Goal: Find contact information: Find contact information

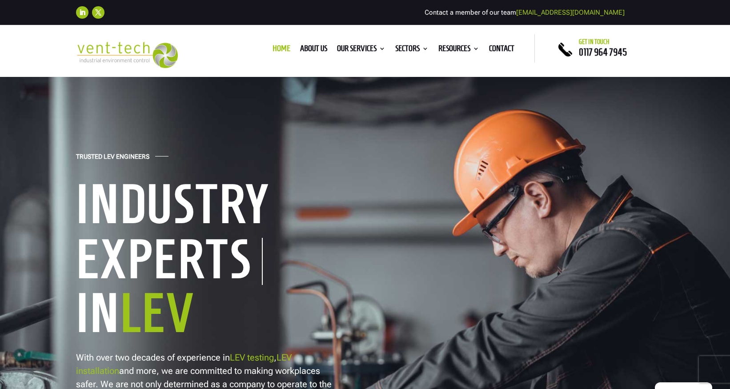
scroll to position [140, 0]
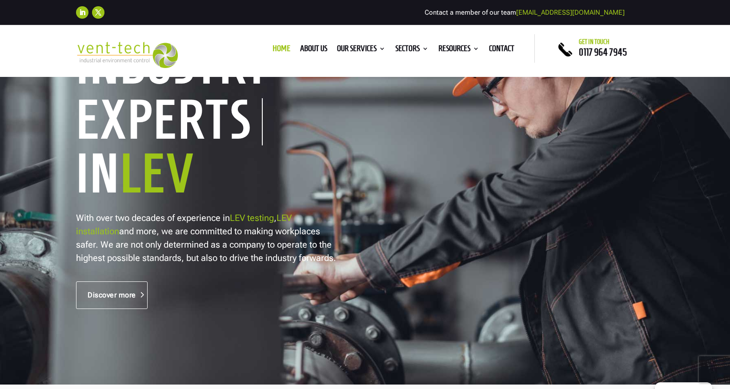
click at [127, 297] on link "Discover more" at bounding box center [112, 295] width 72 height 28
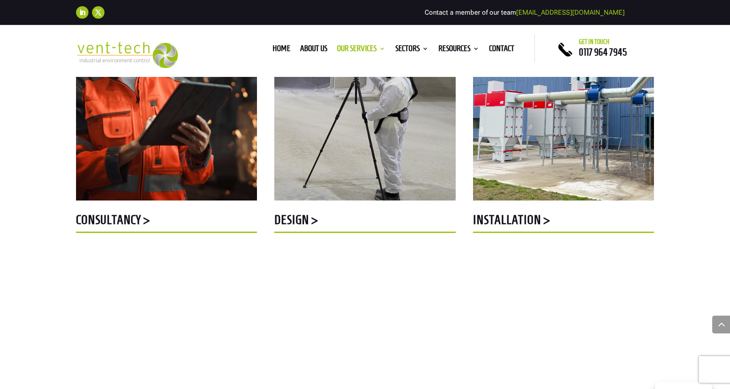
scroll to position [457, 0]
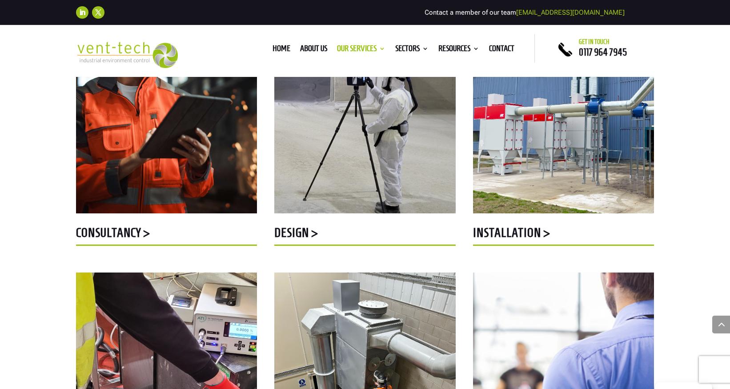
click at [512, 236] on h5 "Installation >" at bounding box center [563, 234] width 181 height 17
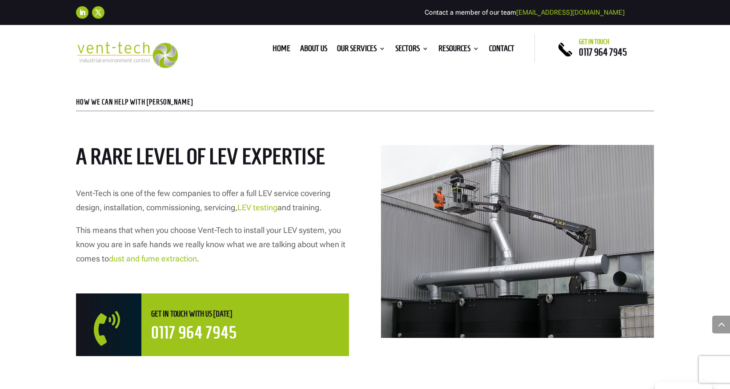
scroll to position [62, 0]
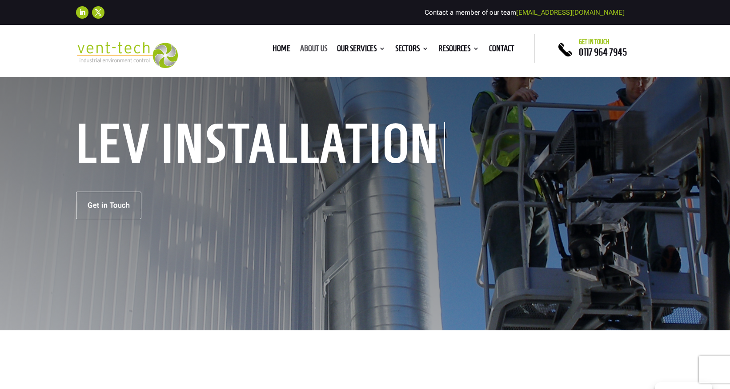
click at [303, 45] on link "About us" at bounding box center [313, 50] width 27 height 10
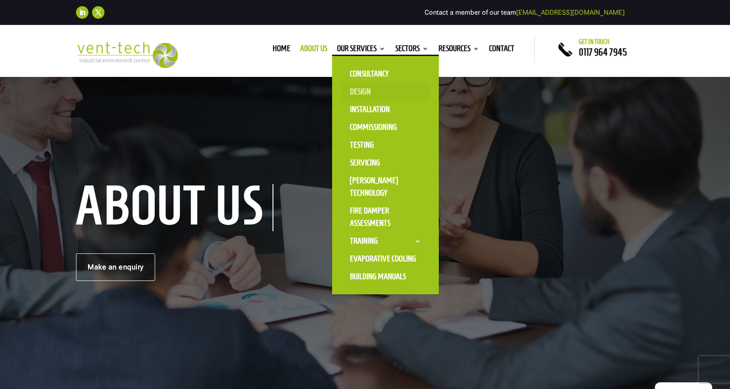
click at [353, 95] on link "Design" at bounding box center [385, 92] width 89 height 18
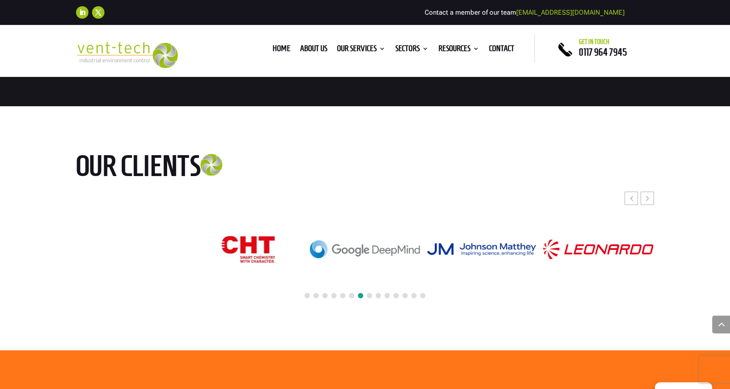
scroll to position [2809, 0]
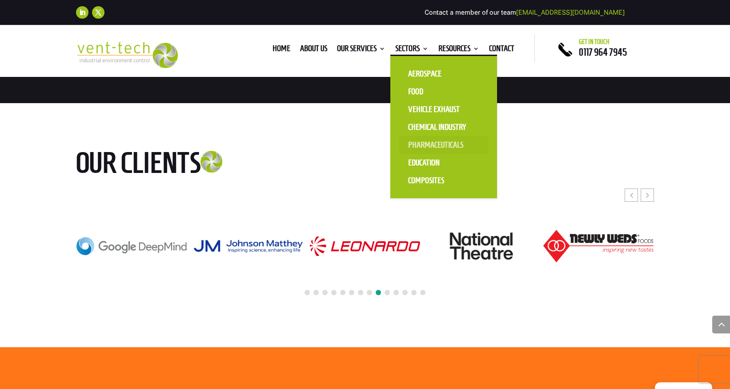
click at [425, 144] on link "Pharmaceuticals" at bounding box center [443, 145] width 89 height 18
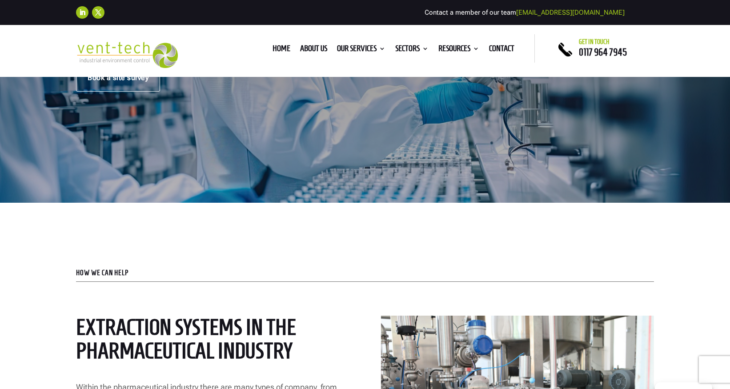
scroll to position [189, 0]
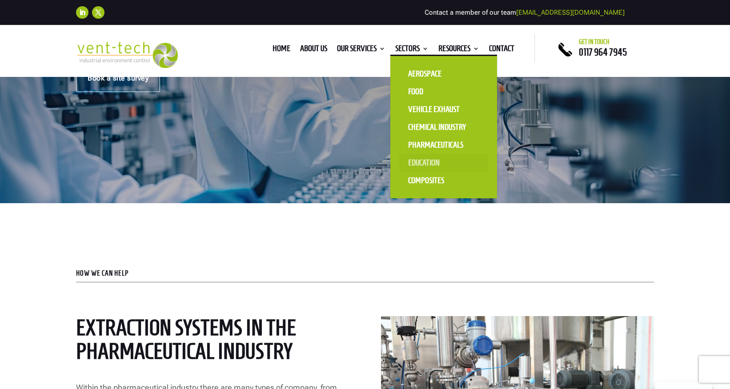
click at [416, 164] on link "Education" at bounding box center [443, 163] width 89 height 18
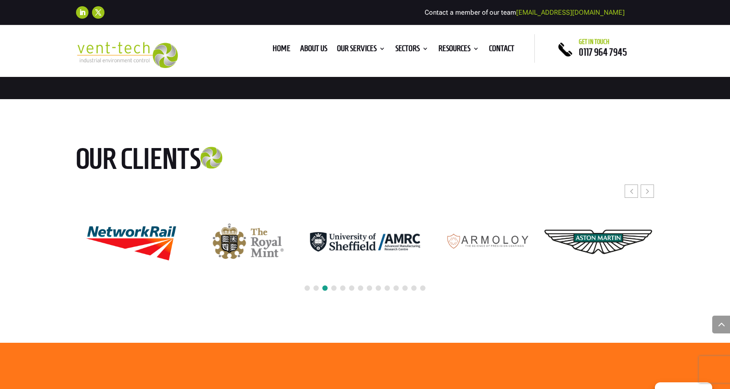
scroll to position [1997, 0]
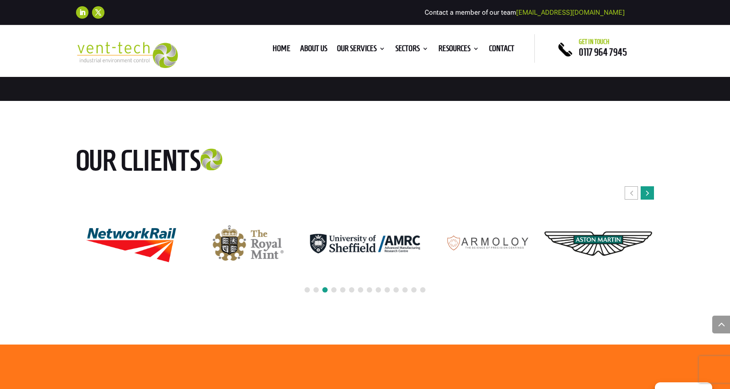
click at [650, 186] on div "Next slide" at bounding box center [647, 192] width 13 height 13
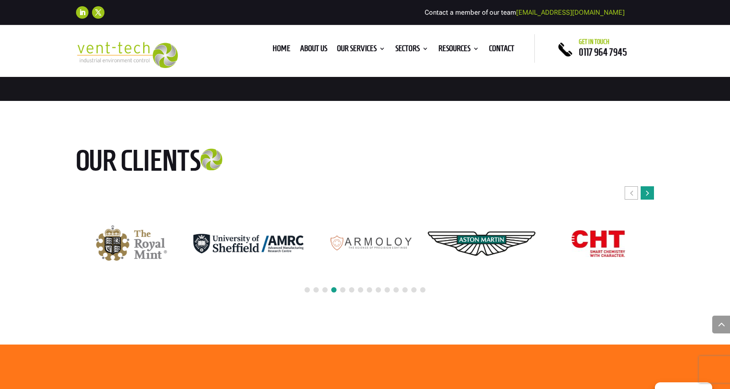
click at [650, 186] on div "Next slide" at bounding box center [647, 192] width 13 height 13
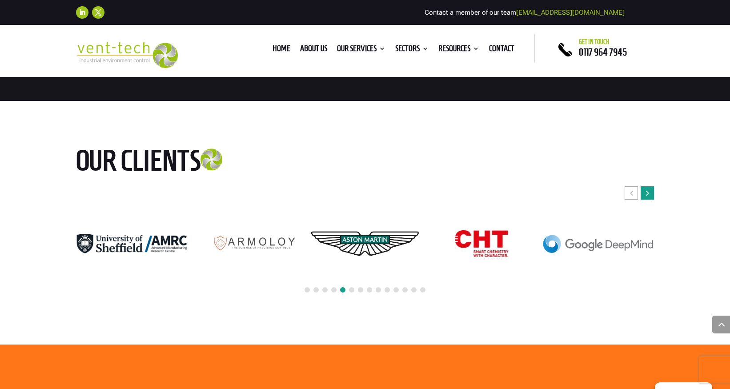
click at [650, 186] on div "Next slide" at bounding box center [647, 192] width 13 height 13
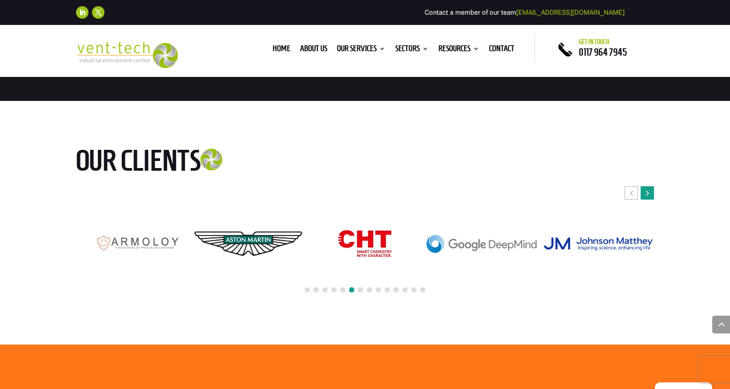
click at [650, 186] on div "Next slide" at bounding box center [647, 192] width 13 height 13
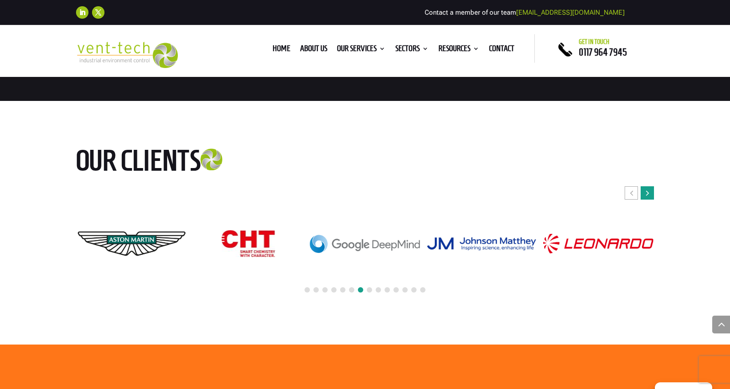
click at [650, 186] on div "Next slide" at bounding box center [647, 192] width 13 height 13
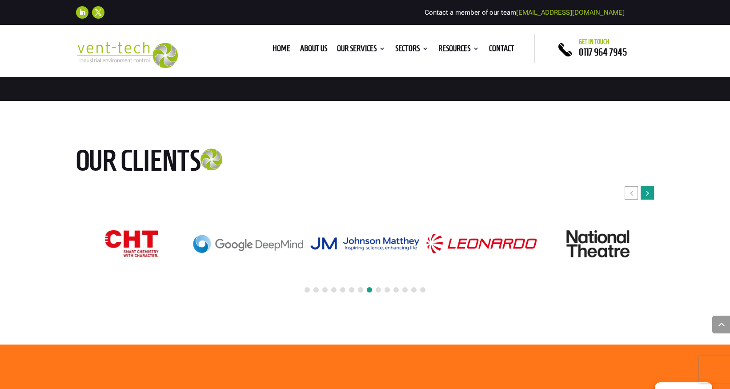
click at [650, 186] on div "Next slide" at bounding box center [647, 192] width 13 height 13
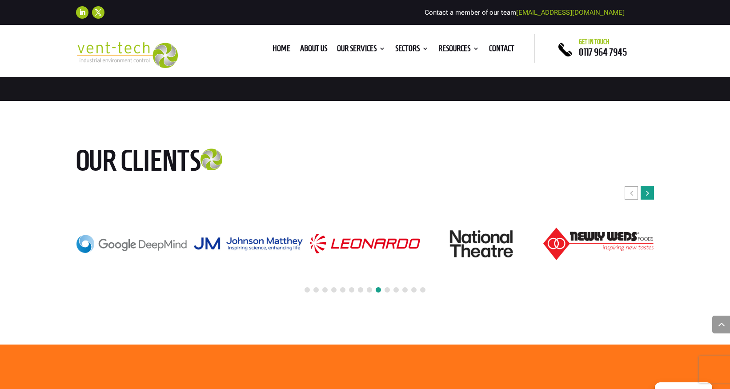
click at [650, 186] on div "Next slide" at bounding box center [647, 192] width 13 height 13
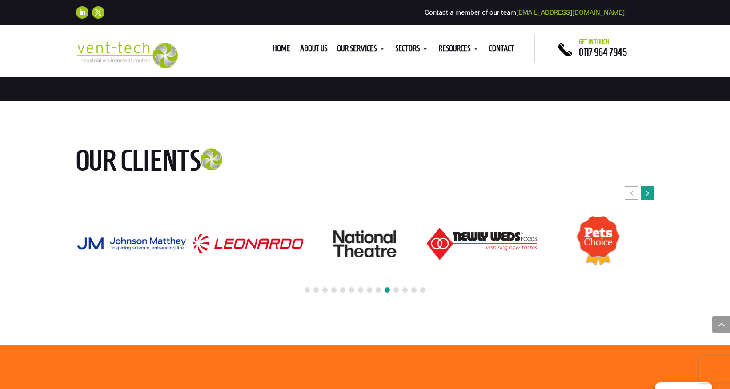
click at [650, 186] on div "Next slide" at bounding box center [647, 192] width 13 height 13
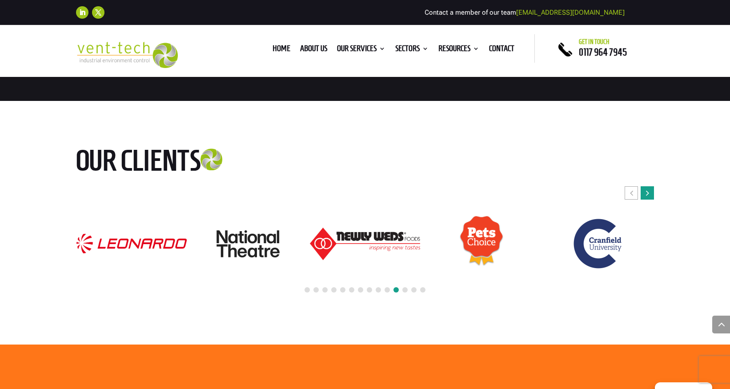
click at [650, 186] on div "Next slide" at bounding box center [647, 192] width 13 height 13
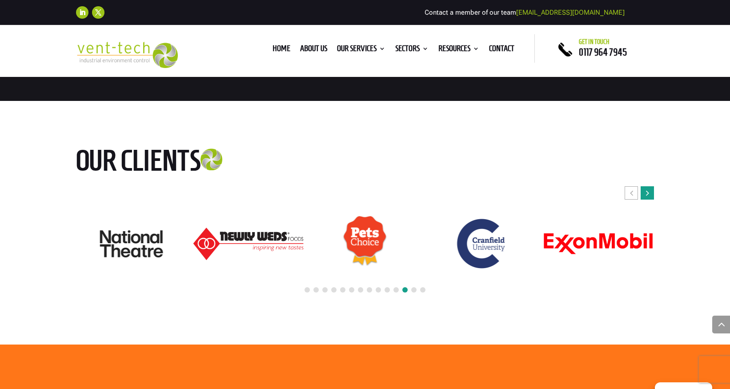
click at [650, 186] on div "Next slide" at bounding box center [647, 192] width 13 height 13
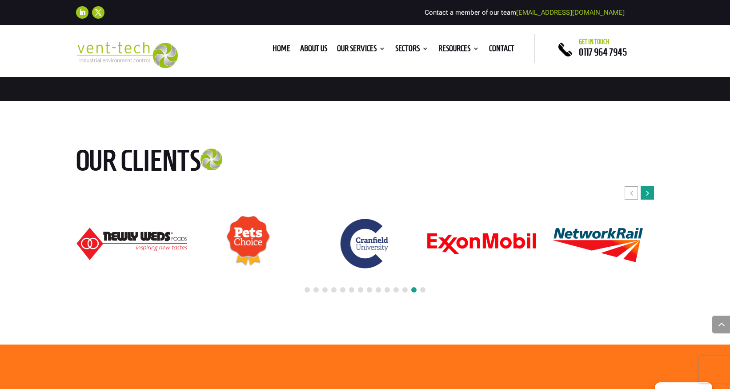
click at [648, 188] on icon "Next slide" at bounding box center [647, 192] width 3 height 9
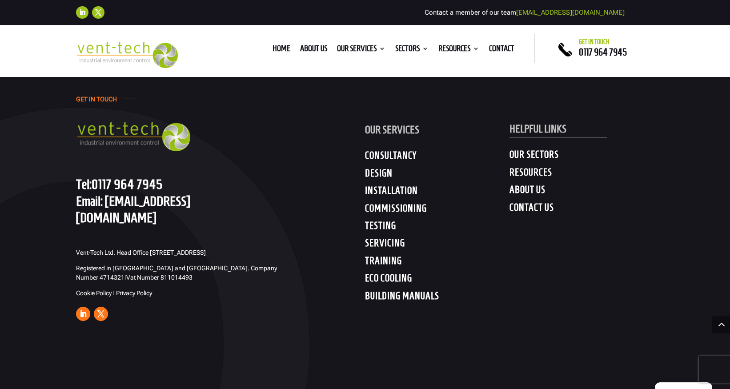
scroll to position [2615, 0]
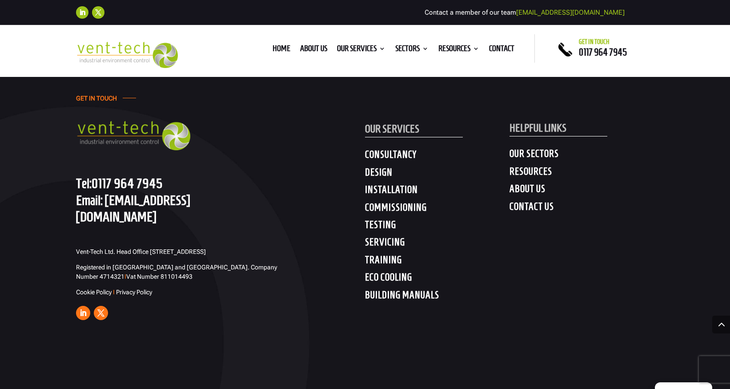
click at [222, 182] on p "Tel: 0117 964 7945 Email: enquiries@vent-tech.co.uk" at bounding box center [168, 200] width 185 height 50
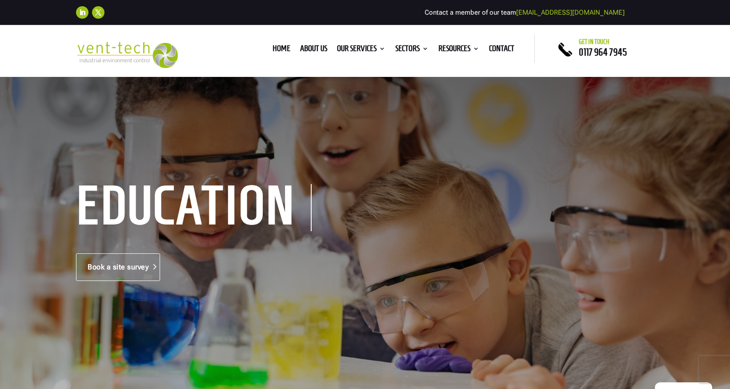
click at [112, 273] on link "Book a site survey" at bounding box center [118, 267] width 84 height 28
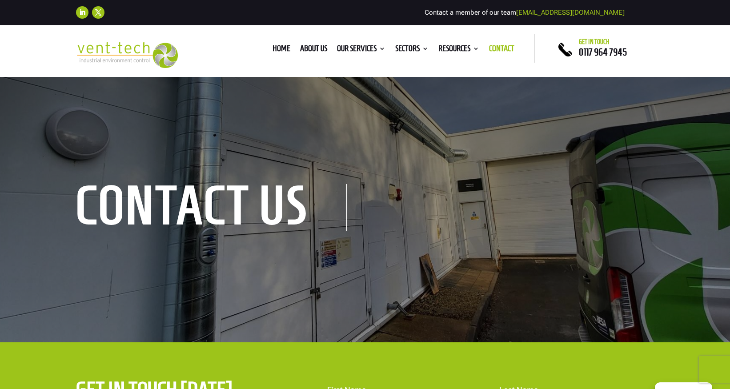
scroll to position [143, 0]
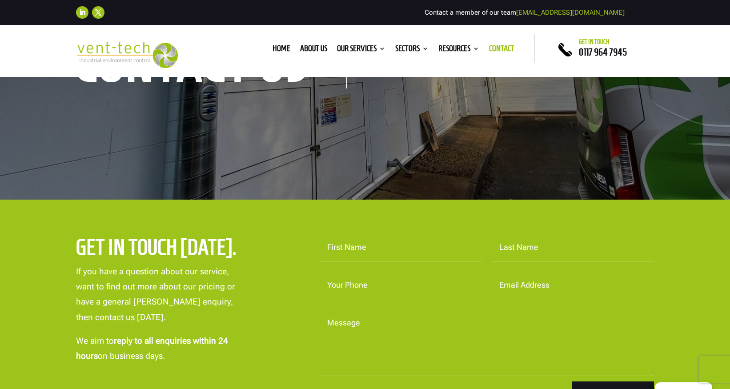
click at [364, 255] on input "First Name" at bounding box center [401, 248] width 162 height 28
click at [599, 14] on link "[EMAIL_ADDRESS][DOMAIN_NAME]" at bounding box center [570, 12] width 108 height 8
drag, startPoint x: 627, startPoint y: 10, endPoint x: 546, endPoint y: 10, distance: 80.5
click at [546, 10] on div "Follow Follow Contact a member of our team [EMAIL_ADDRESS][DOMAIN_NAME]" at bounding box center [365, 13] width 578 height 20
copy div "[EMAIL_ADDRESS][DOMAIN_NAME]"
